Goal: Find specific page/section: Find specific page/section

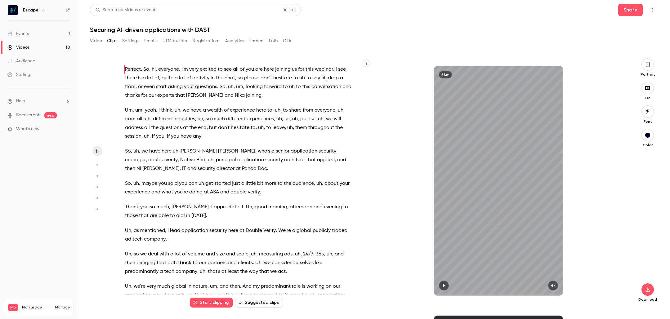
click at [63, 35] on link "Events 1" at bounding box center [39, 34] width 78 height 14
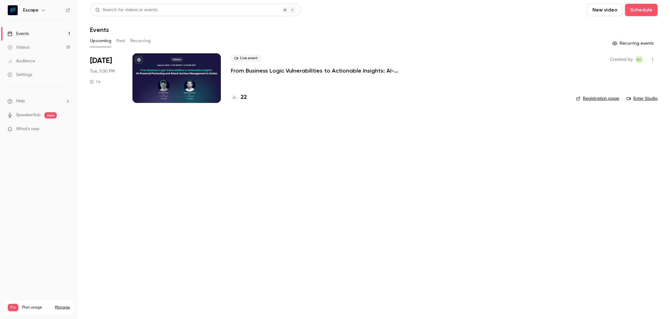
click at [245, 97] on h4 "22" at bounding box center [244, 97] width 6 height 8
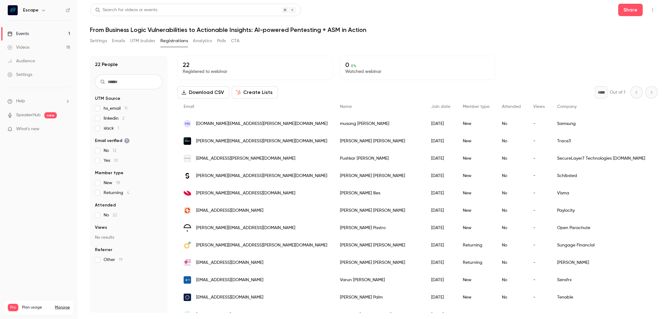
click at [117, 39] on button "Emails" at bounding box center [118, 41] width 13 height 10
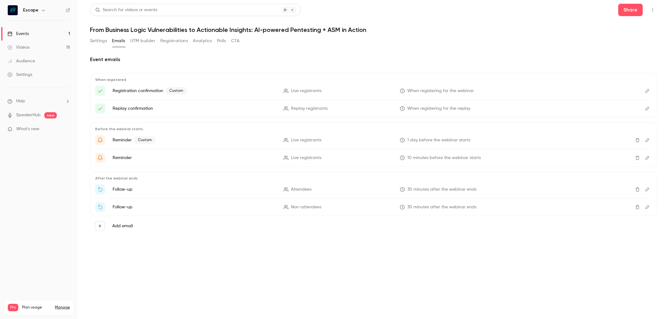
click at [101, 38] on button "Settings" at bounding box center [98, 41] width 17 height 10
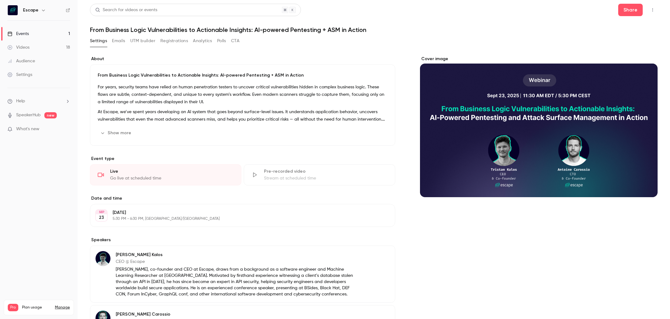
click at [123, 41] on button "Emails" at bounding box center [118, 41] width 13 height 10
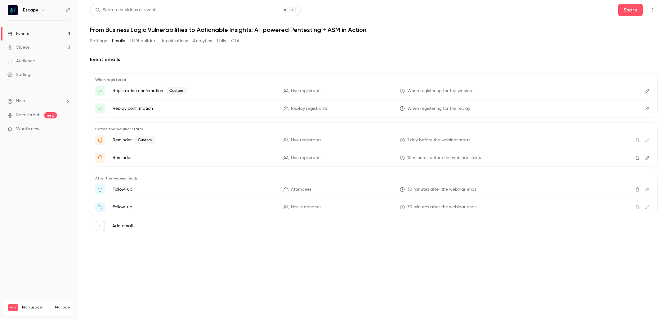
click at [103, 41] on button "Settings" at bounding box center [98, 41] width 17 height 10
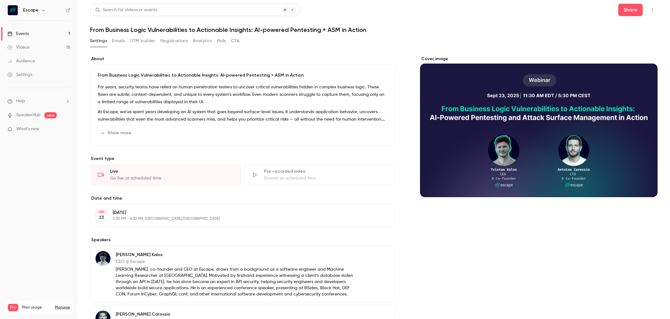
click at [63, 35] on link "Events 1" at bounding box center [39, 34] width 78 height 14
